Goal: Information Seeking & Learning: Compare options

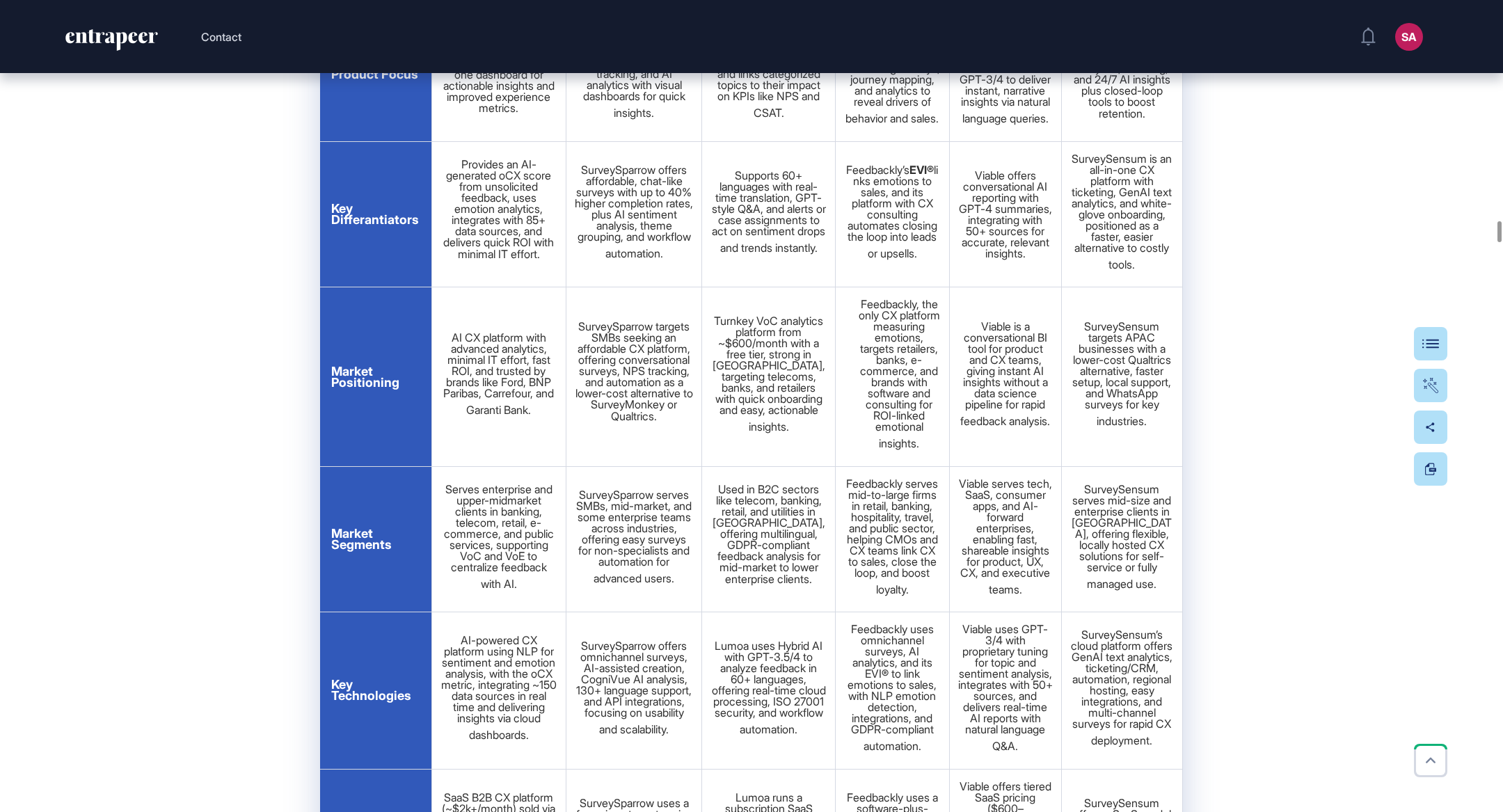
scroll to position [18751, 0]
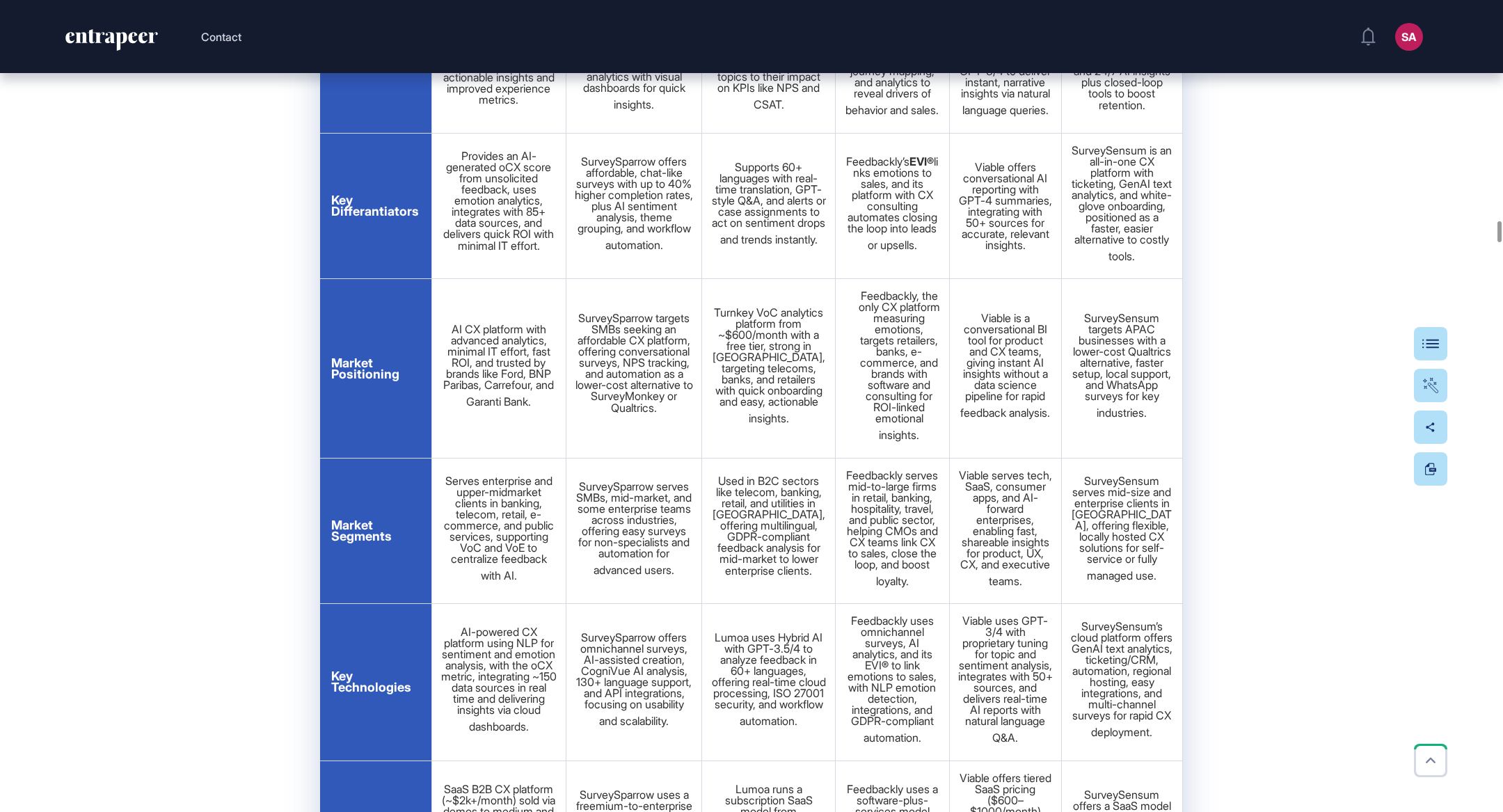
drag, startPoint x: 382, startPoint y: 377, endPoint x: 334, endPoint y: 376, distance: 48.0
copy span "Location"
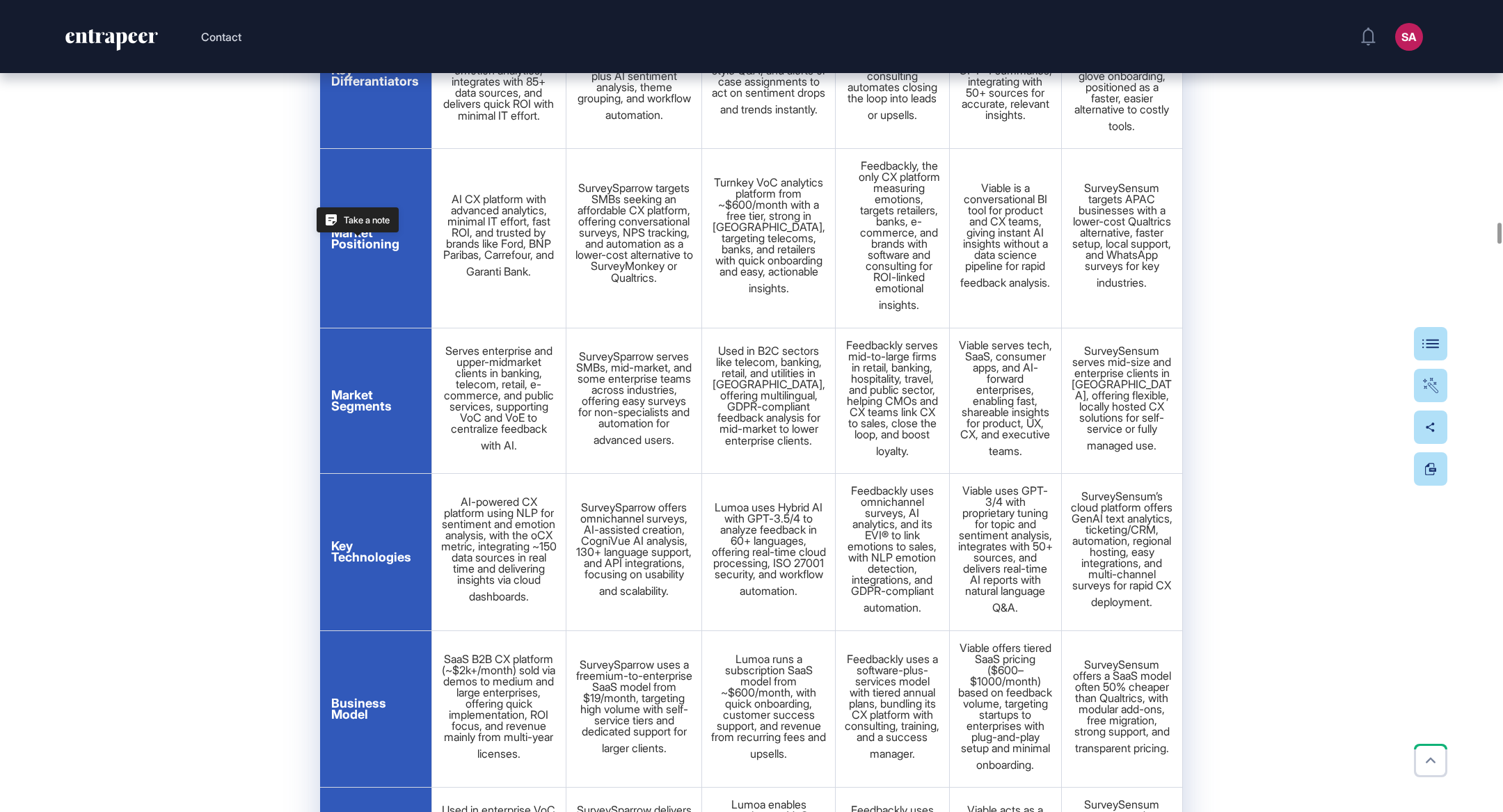
scroll to position [18893, 0]
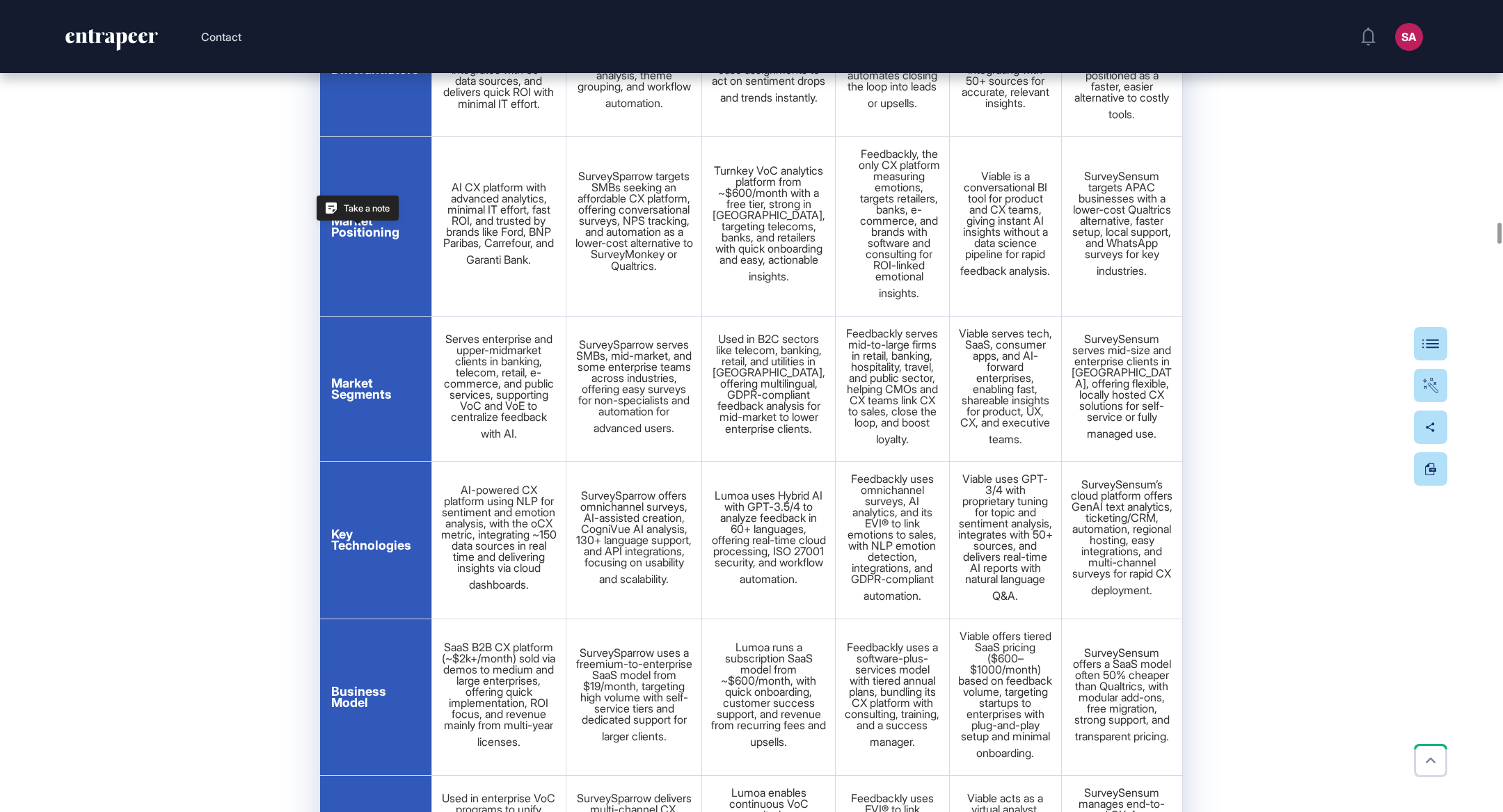
drag, startPoint x: 394, startPoint y: 307, endPoint x: 331, endPoint y: 310, distance: 63.1
copy span "Presence"
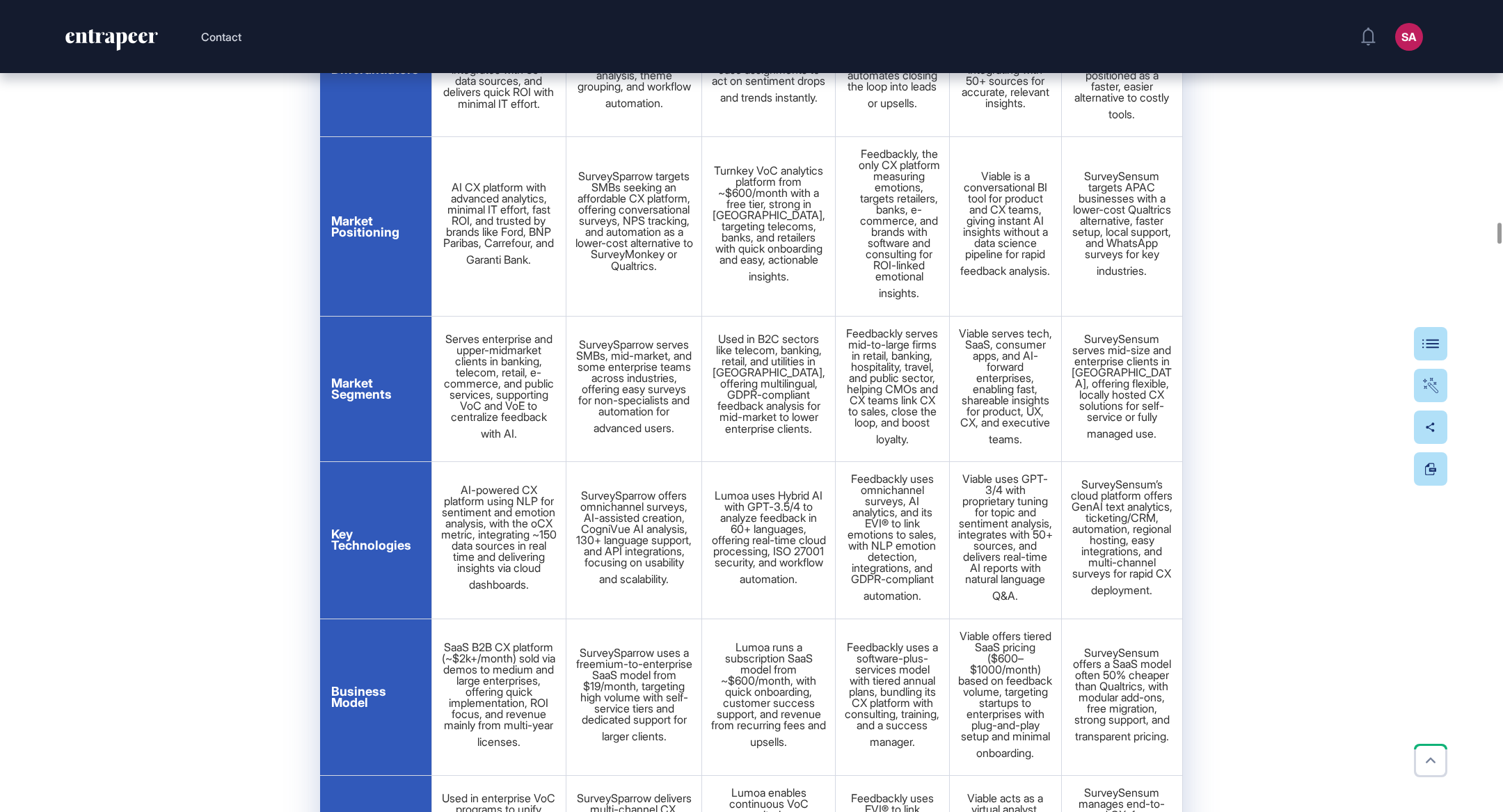
drag, startPoint x: 406, startPoint y: 355, endPoint x: 334, endPoint y: 345, distance: 72.7
copy span "Date of Foundation"
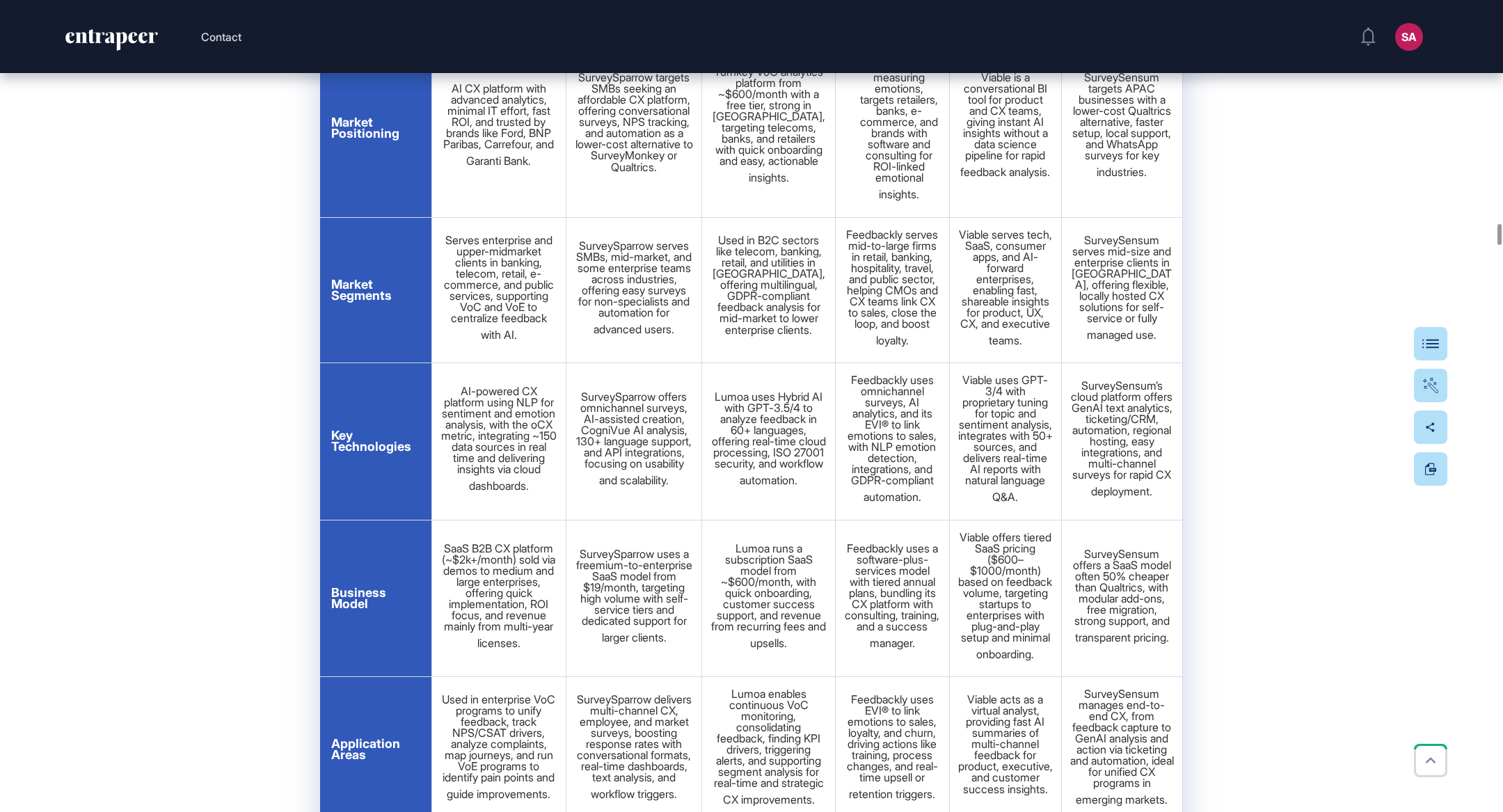
scroll to position [18993, 0]
drag, startPoint x: 401, startPoint y: 313, endPoint x: 332, endPoint y: 292, distance: 72.1
copy span "Number of Employees"
